Goal: Information Seeking & Learning: Learn about a topic

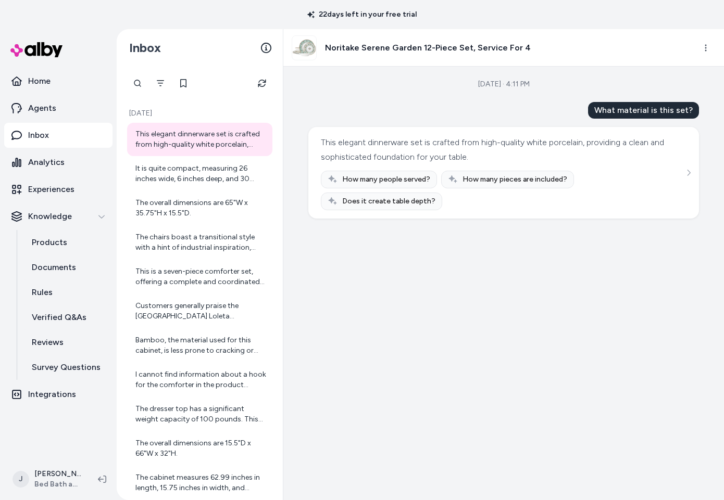
click at [39, 139] on p "Inbox" at bounding box center [38, 135] width 21 height 12
click at [210, 170] on div "It is quite compact, measuring 26 inches wide, 6 inches deep, and 30 inches tal…" at bounding box center [200, 173] width 131 height 21
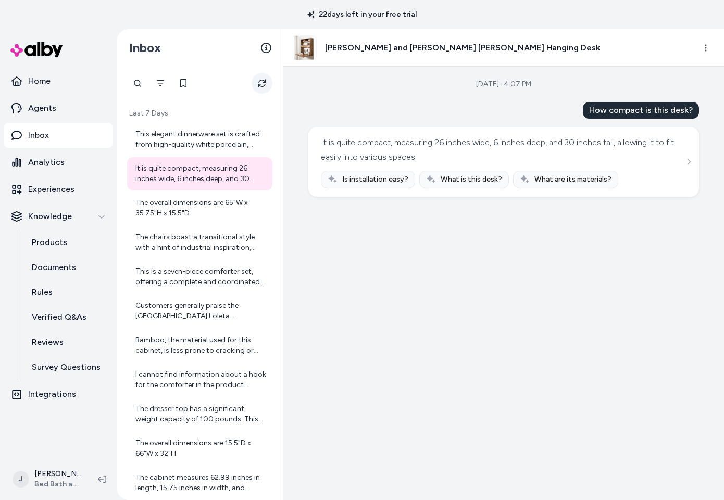
click at [261, 82] on icon "Refresh" at bounding box center [262, 83] width 8 height 8
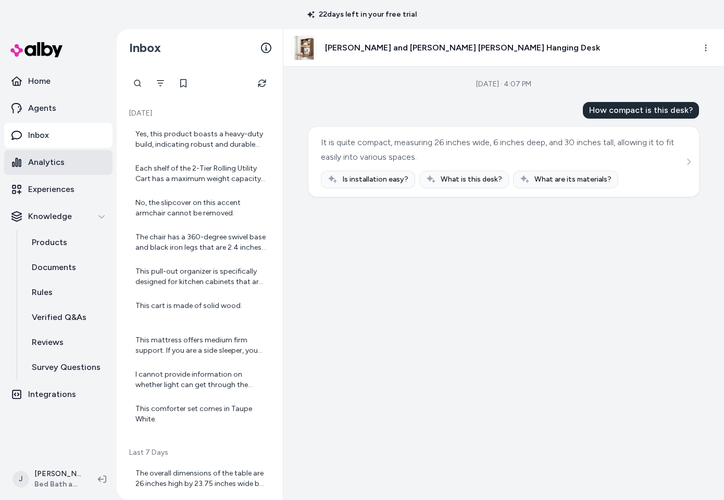
click at [45, 163] on p "Analytics" at bounding box center [46, 162] width 36 height 12
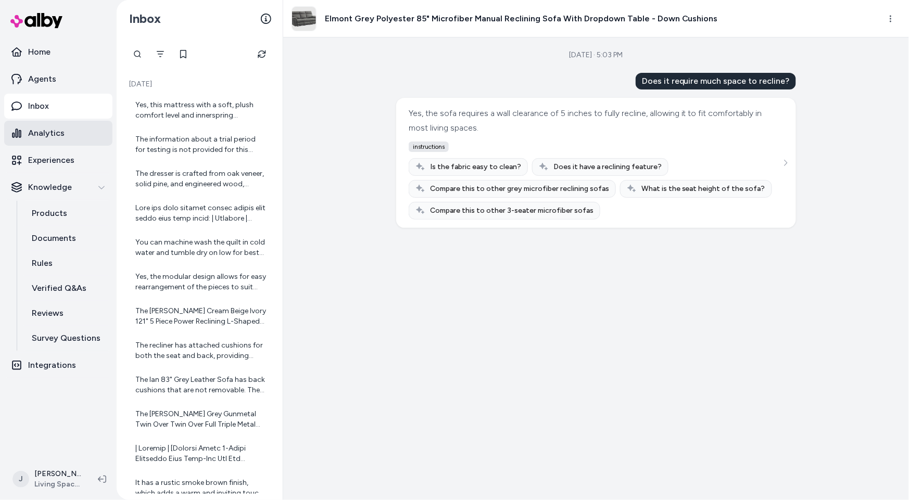
drag, startPoint x: 58, startPoint y: 123, endPoint x: 54, endPoint y: 129, distance: 7.1
click at [58, 124] on link "Analytics" at bounding box center [58, 133] width 108 height 25
click at [359, 126] on div "Sep 22, 2025 · 5:03 PM Does it require much space to recline? Yes, the sofa req…" at bounding box center [596, 268] width 626 height 463
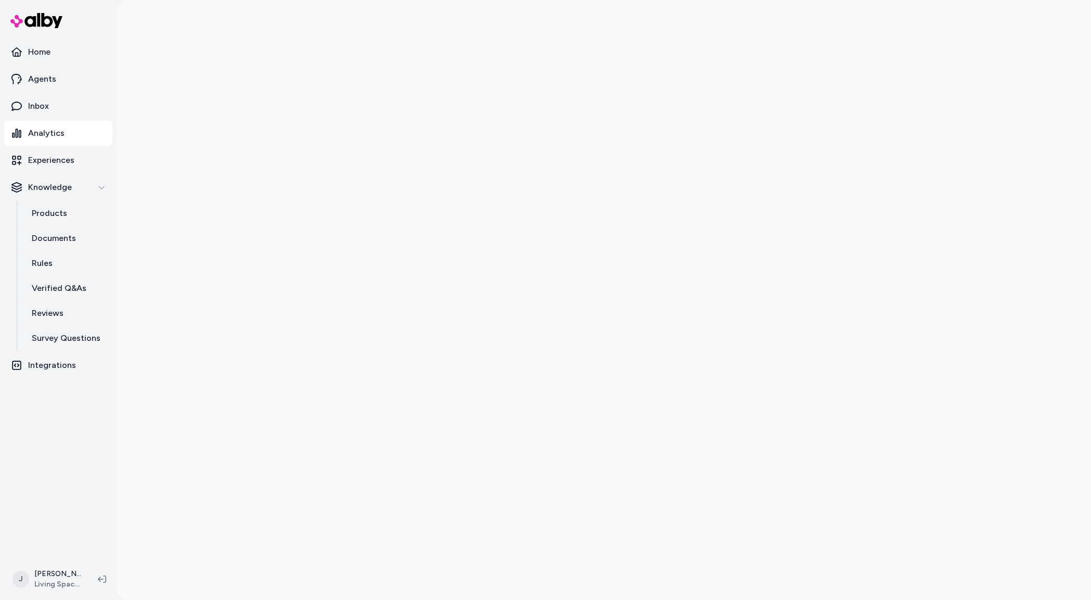
click at [57, 135] on p "Analytics" at bounding box center [46, 133] width 36 height 12
click at [198, 355] on div at bounding box center [604, 300] width 975 height 600
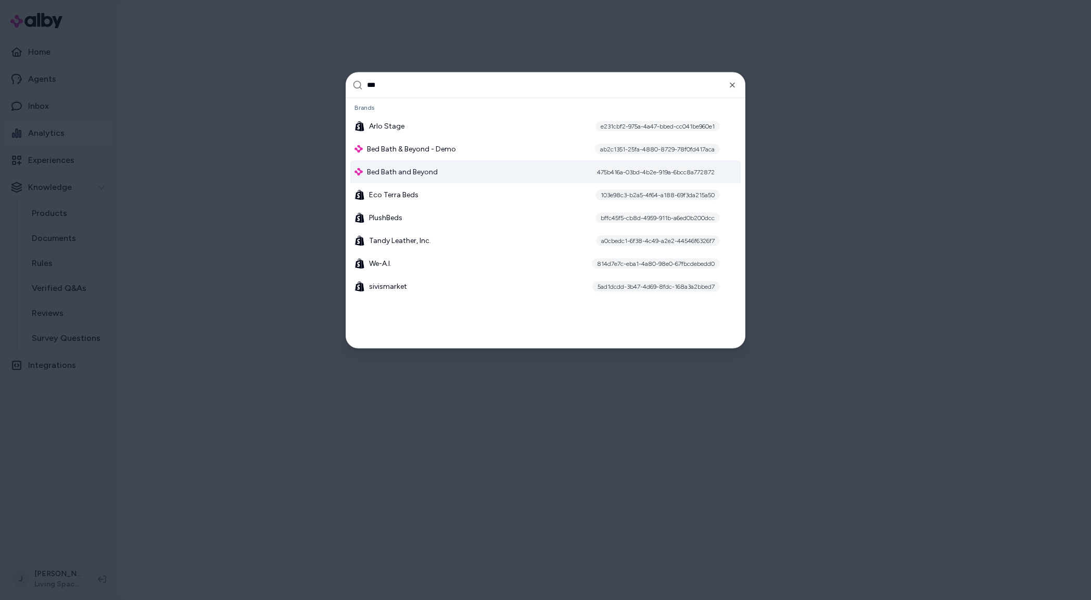
type input "***"
click at [425, 169] on span "Bed Bath and Beyond" at bounding box center [402, 172] width 71 height 10
